Goal: Task Accomplishment & Management: Manage account settings

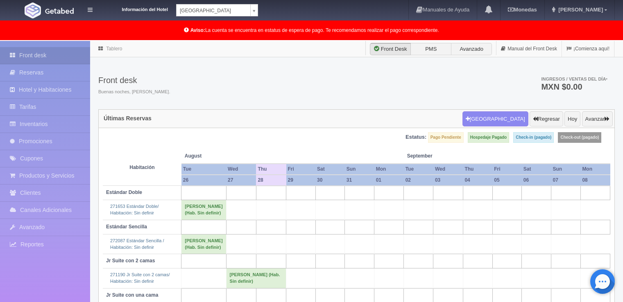
scroll to position [64, 0]
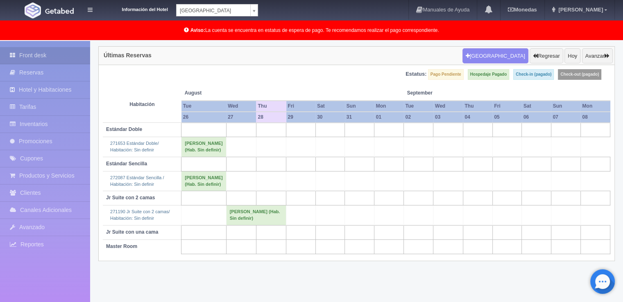
scroll to position [64, 0]
click at [254, 15] on body "Información del Hotel Hotel Plaza Campeche Hotel Plaza Campeche Hotel Plaza Col…" at bounding box center [311, 139] width 623 height 325
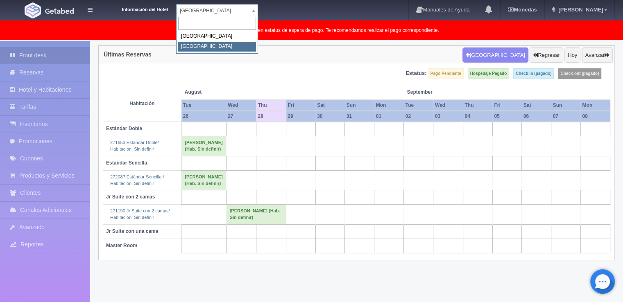
select select "375"
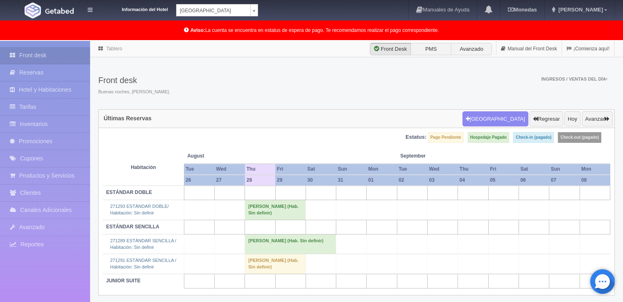
scroll to position [42, 0]
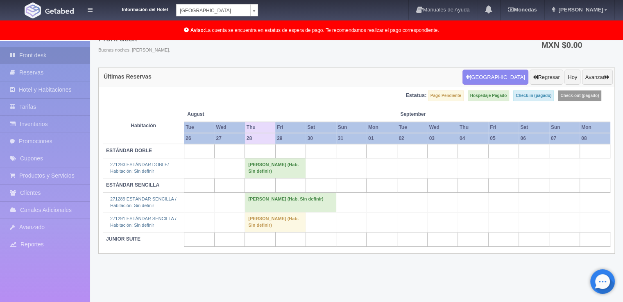
click at [251, 10] on body "Información del Hotel [GEOGRAPHIC_DATA] Campeche [GEOGRAPHIC_DATA] Colonial Man…" at bounding box center [311, 150] width 623 height 303
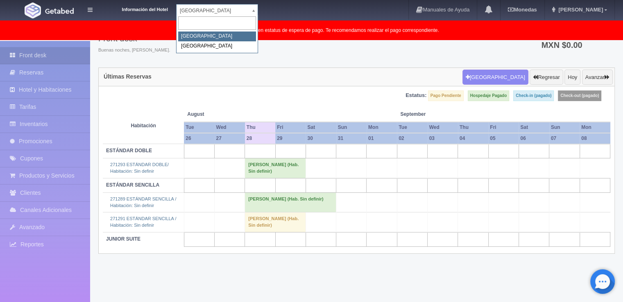
select select "342"
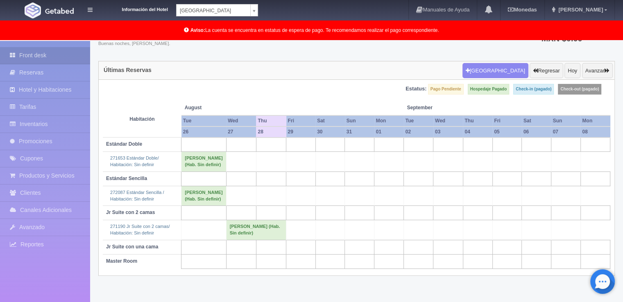
scroll to position [64, 0]
